Goal: Check status: Check status

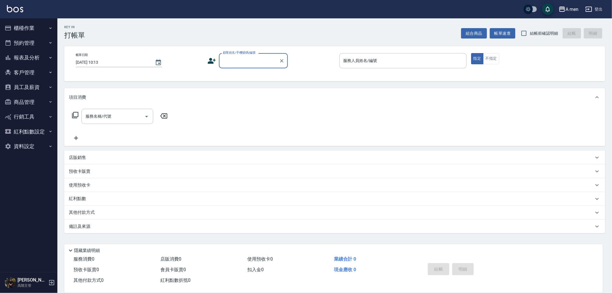
click at [24, 33] on button "櫃檯作業" at bounding box center [28, 28] width 53 height 15
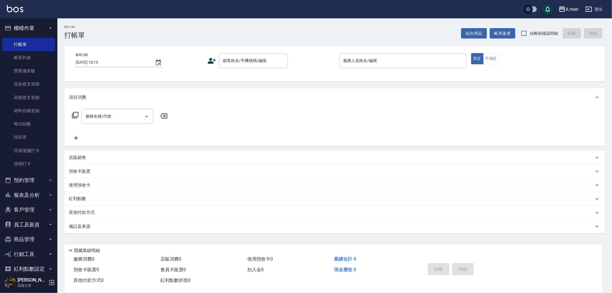
click at [35, 24] on button "櫃檯作業" at bounding box center [28, 28] width 53 height 15
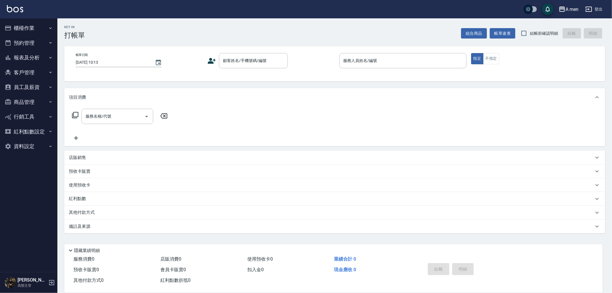
click at [42, 41] on button "預約管理" at bounding box center [28, 43] width 53 height 15
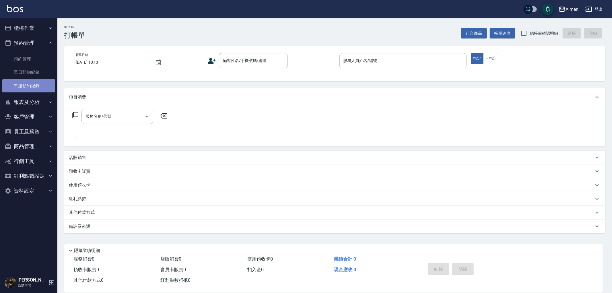
click at [44, 81] on link "單週預約紀錄" at bounding box center [28, 85] width 53 height 13
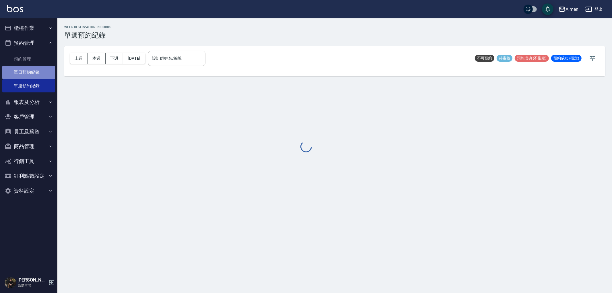
click at [42, 75] on link "單日預約紀錄" at bounding box center [28, 72] width 53 height 13
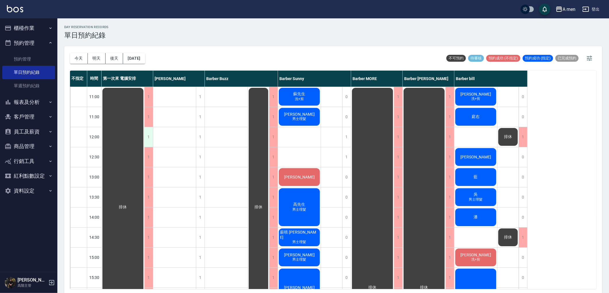
click at [147, 135] on div "1" at bounding box center [148, 137] width 9 height 20
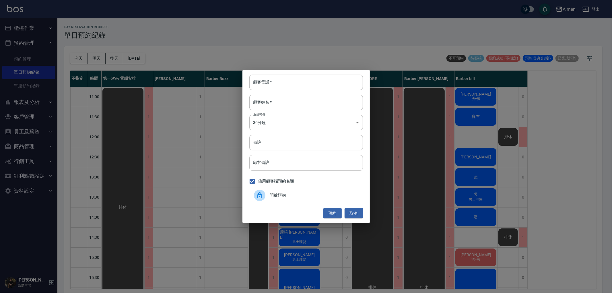
click at [281, 197] on span "開啟預約" at bounding box center [314, 195] width 88 height 6
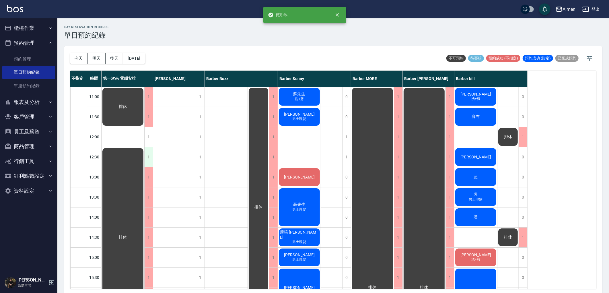
click at [148, 161] on div "1" at bounding box center [148, 157] width 9 height 20
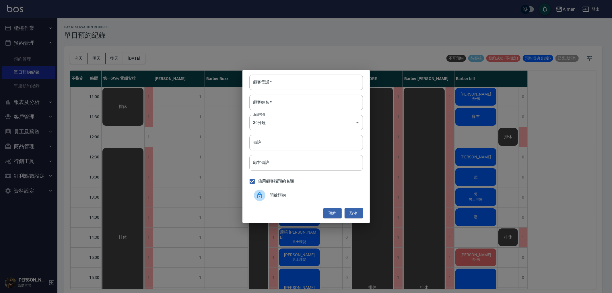
click at [276, 192] on span "開啟預約" at bounding box center [314, 195] width 88 height 6
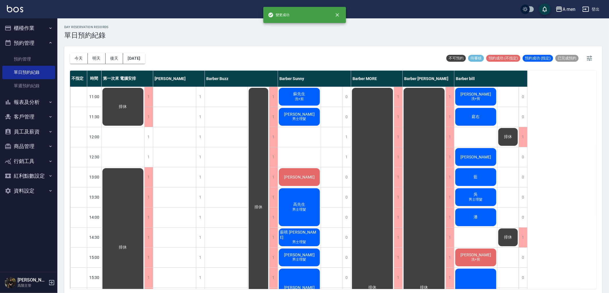
click at [590, 209] on div "不指定 時間 第一次來 電腦安排 小[PERSON_NAME] [PERSON_NAME] [PERSON_NAME] MORE Barber [PERSON…" at bounding box center [333, 180] width 526 height 218
click at [177, 39] on div "day Reservation records 單日預約紀錄 [DATE] [DATE] [DATE] [DATE] 不可預約 待審核 預約成功 (不指定) …" at bounding box center [333, 156] width 552 height 276
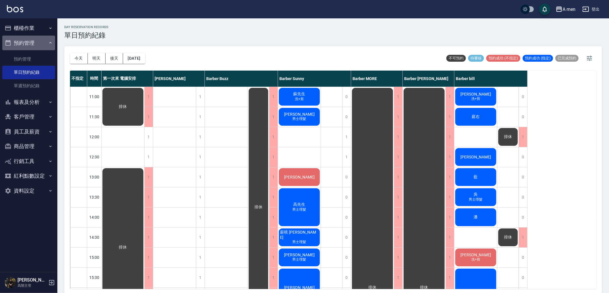
drag, startPoint x: 40, startPoint y: 36, endPoint x: 42, endPoint y: 19, distance: 16.4
click at [40, 35] on ul "櫃檯作業 打帳單 帳單列表 營業儀表板 現金收支登錄 高階收支登錄 材料自購登錄 每日結帳 排班表 現場電腦打卡 掃碼打卡 預約管理 預約管理 單日預約紀錄 …" at bounding box center [28, 109] width 53 height 182
click at [47, 27] on button "櫃檯作業" at bounding box center [28, 28] width 53 height 15
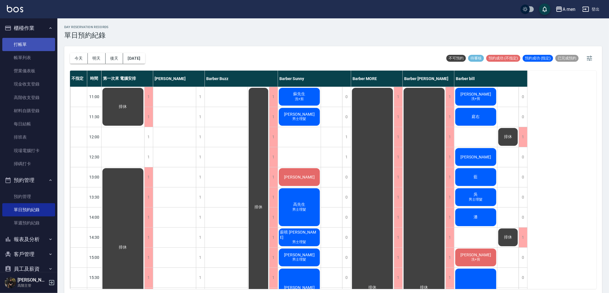
click at [48, 48] on link "打帳單" at bounding box center [28, 44] width 53 height 13
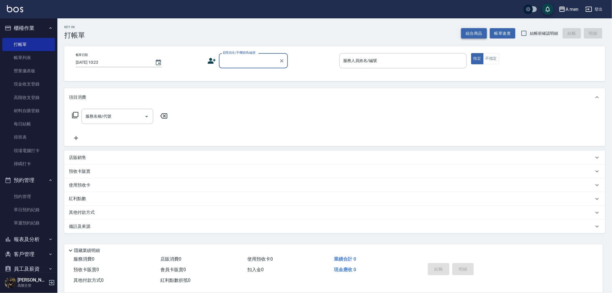
click at [480, 33] on button "組合商品" at bounding box center [474, 33] width 26 height 11
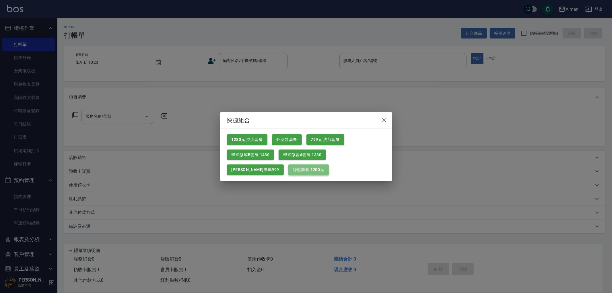
click at [288, 171] on button "紓壓套餐 1200元" at bounding box center [308, 169] width 40 height 11
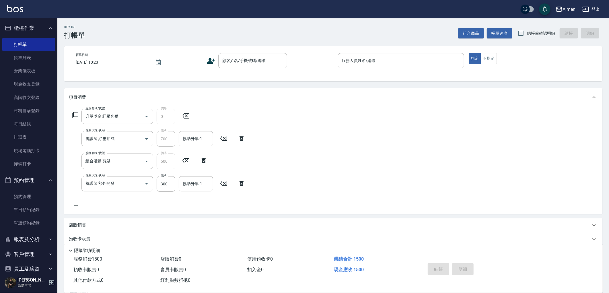
click at [244, 183] on icon at bounding box center [241, 183] width 14 height 7
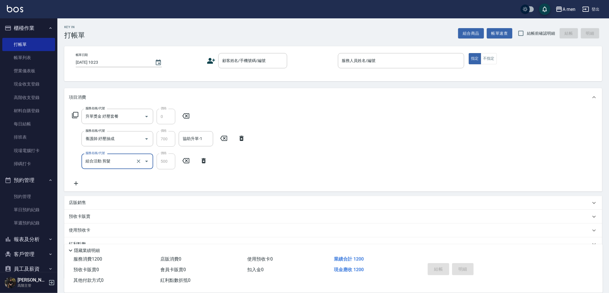
click at [241, 137] on icon at bounding box center [242, 138] width 4 height 5
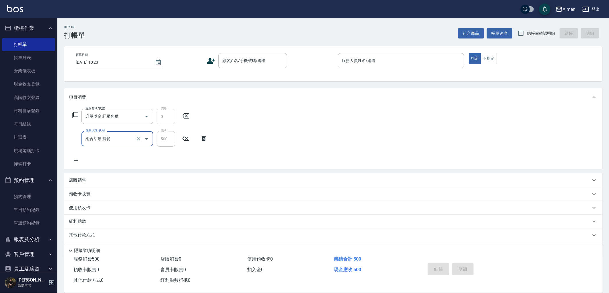
click at [206, 141] on icon at bounding box center [203, 138] width 14 height 7
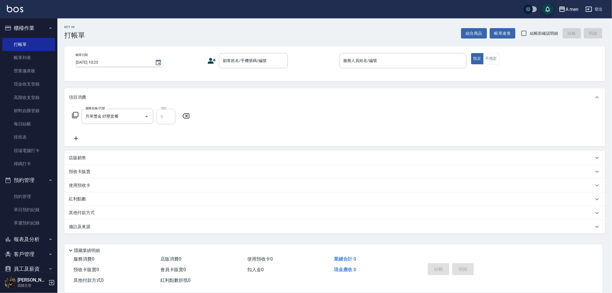
click at [191, 119] on div "服務名稱/代號 升單獎金 紓壓套餐 服務名稱/代號 價格 0 價格" at bounding box center [131, 116] width 124 height 15
click at [188, 116] on icon at bounding box center [186, 115] width 14 height 7
click at [470, 33] on button "組合商品" at bounding box center [474, 33] width 26 height 11
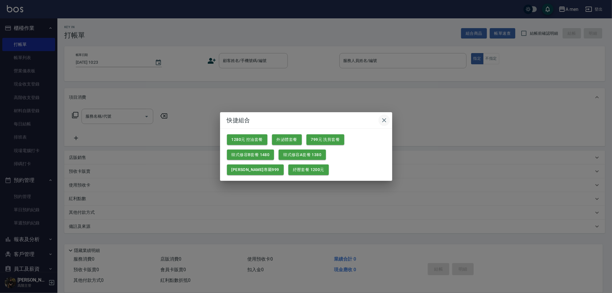
click at [382, 121] on icon "button" at bounding box center [384, 120] width 7 height 7
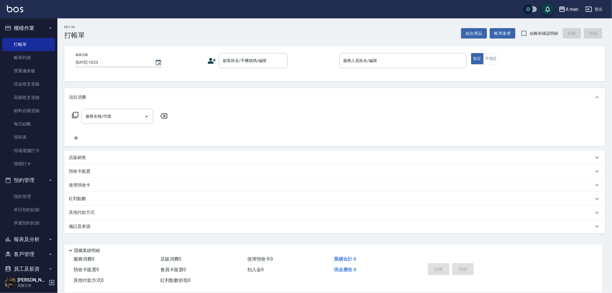
click at [381, 84] on div "Key In 打帳單 組合商品 帳單速查 結帳前確認明細 結帳 明細 帳單日期 [DATE] 10:23 顧客姓名/手機號碼/編號 顧客姓名/手機號碼/編號 …" at bounding box center [334, 152] width 554 height 269
click at [15, 14] on div "A men 登出" at bounding box center [306, 9] width 612 height 18
click at [23, 30] on button "櫃檯作業" at bounding box center [28, 28] width 53 height 15
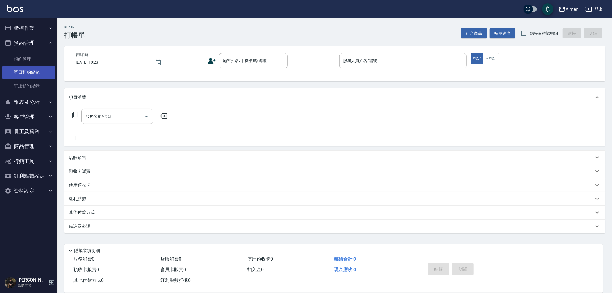
click at [34, 70] on link "單日預約紀錄" at bounding box center [28, 72] width 53 height 13
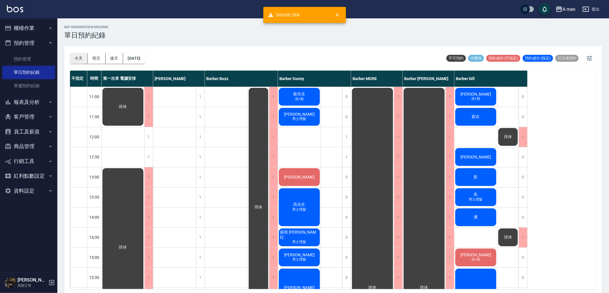
click at [78, 58] on button "今天" at bounding box center [79, 58] width 18 height 11
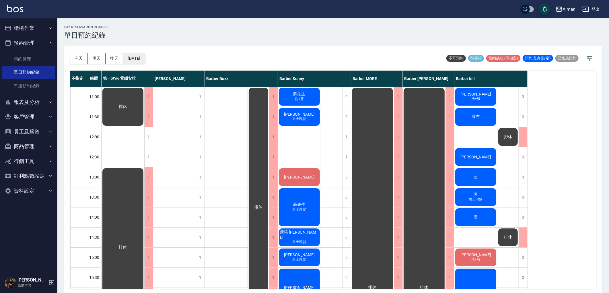
click at [145, 61] on button "[DATE]" at bounding box center [134, 58] width 22 height 11
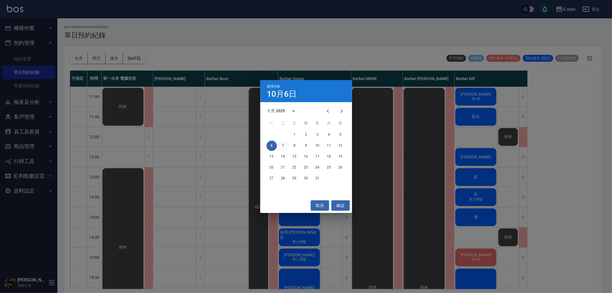
click at [281, 144] on button "7" at bounding box center [283, 146] width 10 height 10
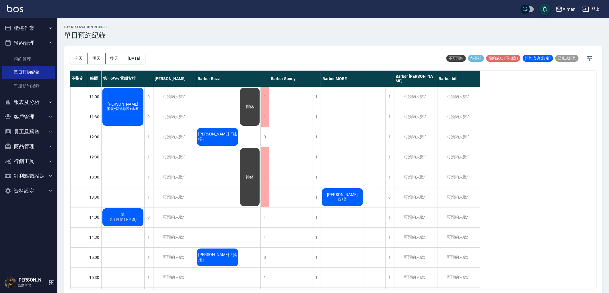
click at [141, 64] on div "[DATE] [DATE] [DATE] [DATE]" at bounding box center [107, 58] width 75 height 24
click at [140, 62] on button "[DATE]" at bounding box center [134, 58] width 22 height 11
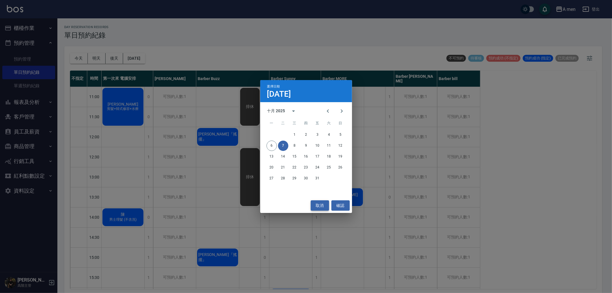
click at [319, 203] on button "取消" at bounding box center [320, 205] width 18 height 11
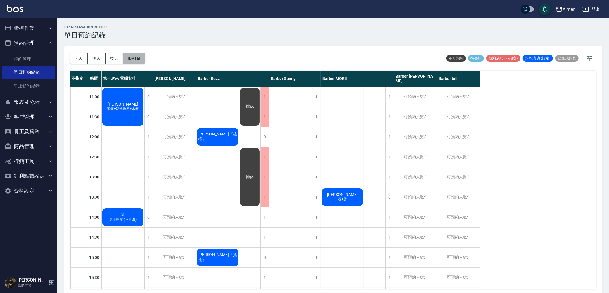
click at [145, 54] on button "[DATE]" at bounding box center [134, 58] width 22 height 11
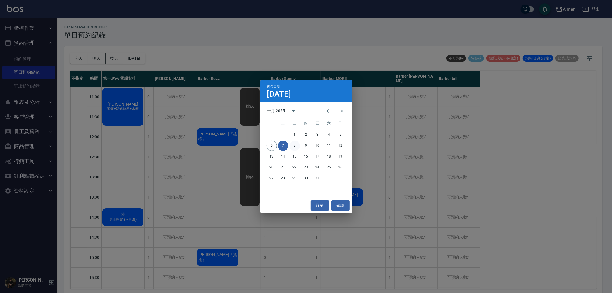
click at [295, 148] on button "8" at bounding box center [294, 146] width 10 height 10
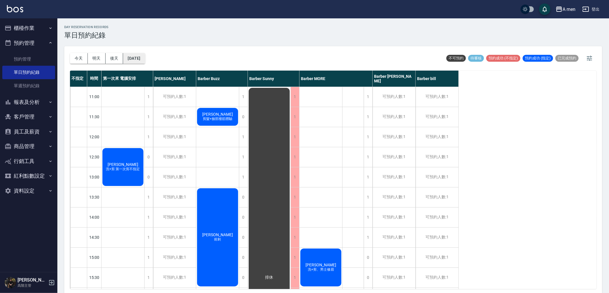
click at [135, 59] on button "[DATE]" at bounding box center [134, 58] width 22 height 11
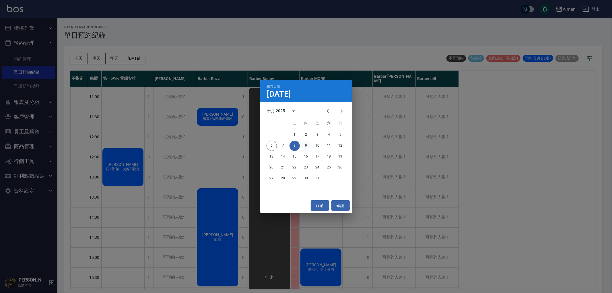
click at [307, 144] on button "9" at bounding box center [306, 146] width 10 height 10
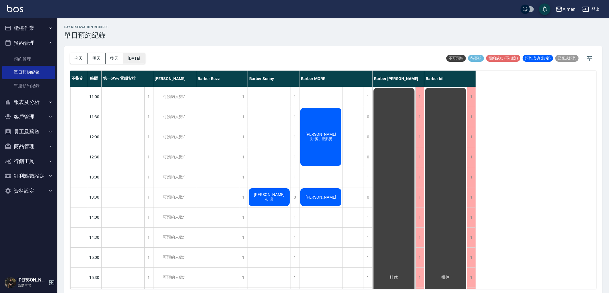
click at [145, 54] on button "[DATE]" at bounding box center [134, 58] width 22 height 11
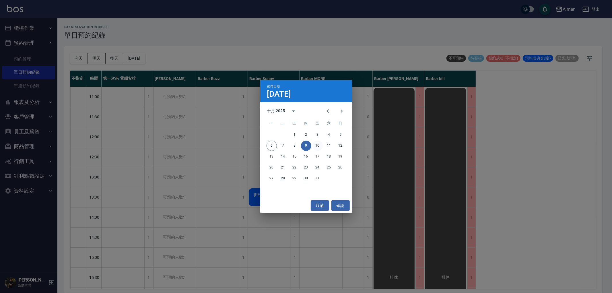
click at [317, 147] on button "10" at bounding box center [317, 146] width 10 height 10
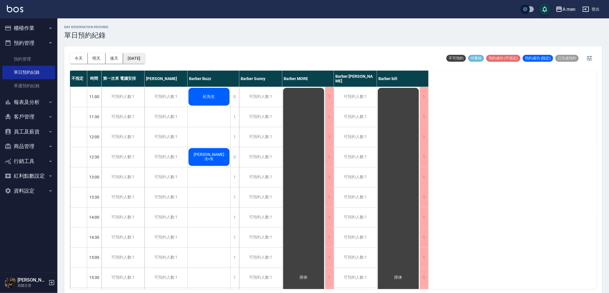
click at [145, 63] on button "[DATE]" at bounding box center [134, 58] width 22 height 11
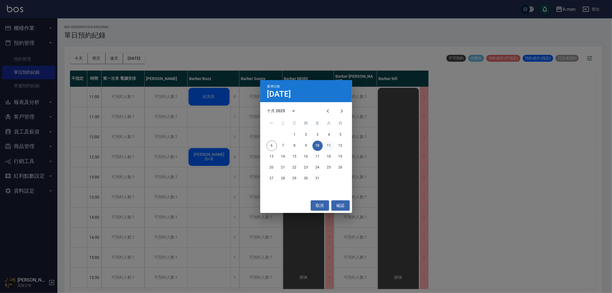
click at [328, 145] on button "11" at bounding box center [329, 146] width 10 height 10
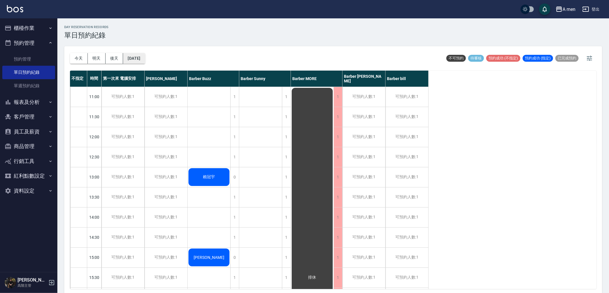
click at [134, 62] on button "[DATE]" at bounding box center [134, 58] width 22 height 11
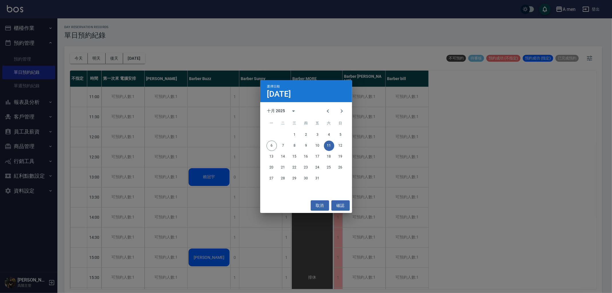
click at [265, 151] on div "13 14 15 16 17 18 19" at bounding box center [306, 156] width 92 height 10
click at [270, 157] on button "13" at bounding box center [271, 156] width 10 height 10
